Goal: Task Accomplishment & Management: Manage account settings

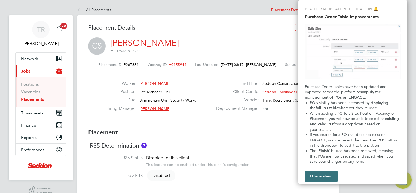
click at [323, 177] on button "I Understand" at bounding box center [321, 176] width 33 height 11
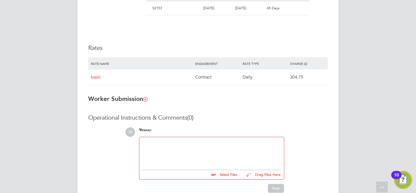
scroll to position [327, 0]
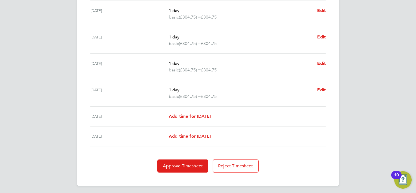
scroll to position [200, 0]
click at [186, 163] on span "Approve Timesheet" at bounding box center [183, 164] width 40 height 5
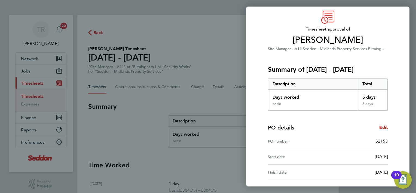
scroll to position [67, 0]
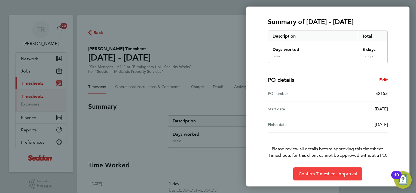
click at [323, 174] on span "Confirm Timesheet Approval" at bounding box center [328, 173] width 58 height 5
